Goal: Information Seeking & Learning: Find specific fact

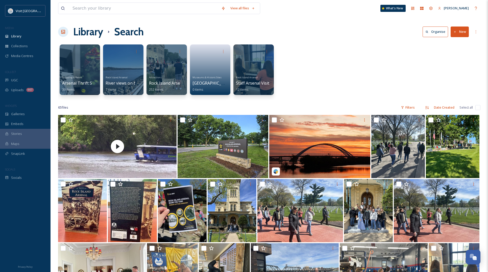
scroll to position [63, 0]
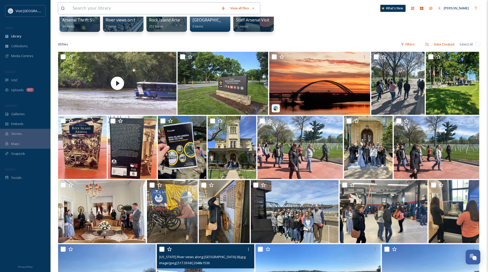
click at [87, 9] on input at bounding box center [144, 8] width 149 height 11
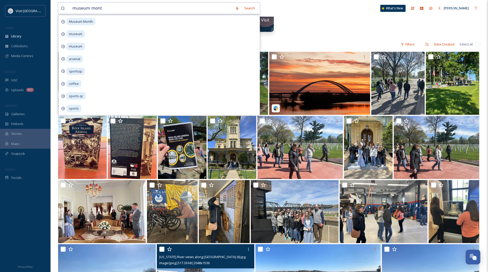
type input "museum month"
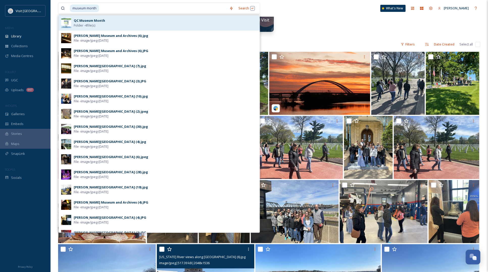
click at [104, 20] on strong "QC Museum Month" at bounding box center [89, 20] width 31 height 5
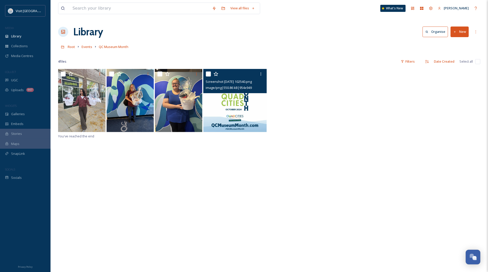
click at [257, 115] on img at bounding box center [234, 100] width 63 height 63
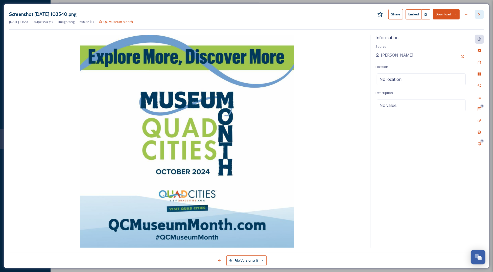
click at [480, 11] on div at bounding box center [479, 14] width 9 height 9
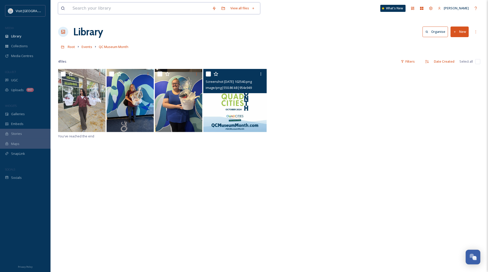
click at [91, 8] on input at bounding box center [140, 8] width 140 height 11
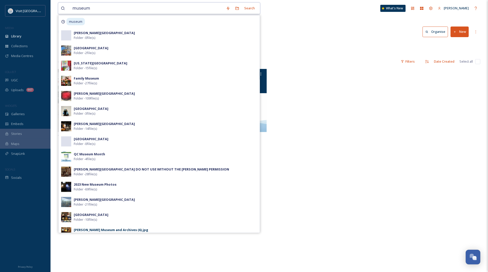
type input "museum"
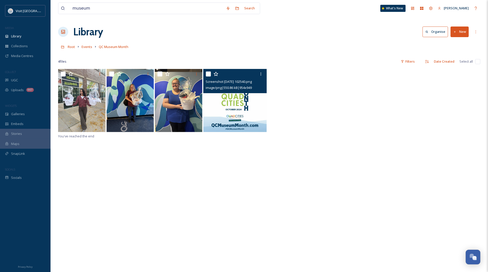
click at [304, 172] on div "Screenshot 2024-10-31 102540.png image/png | 550.86 kB | 954 x 949 You've reach…" at bounding box center [269, 205] width 423 height 272
